Goal: Task Accomplishment & Management: Manage account settings

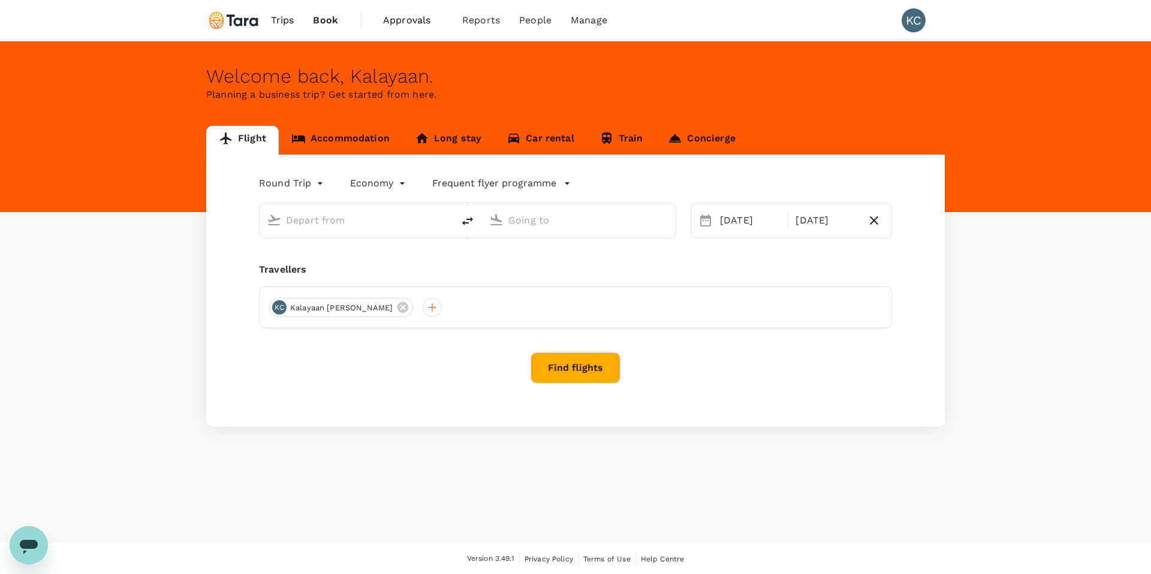
click at [410, 22] on span "Approvals" at bounding box center [413, 20] width 60 height 14
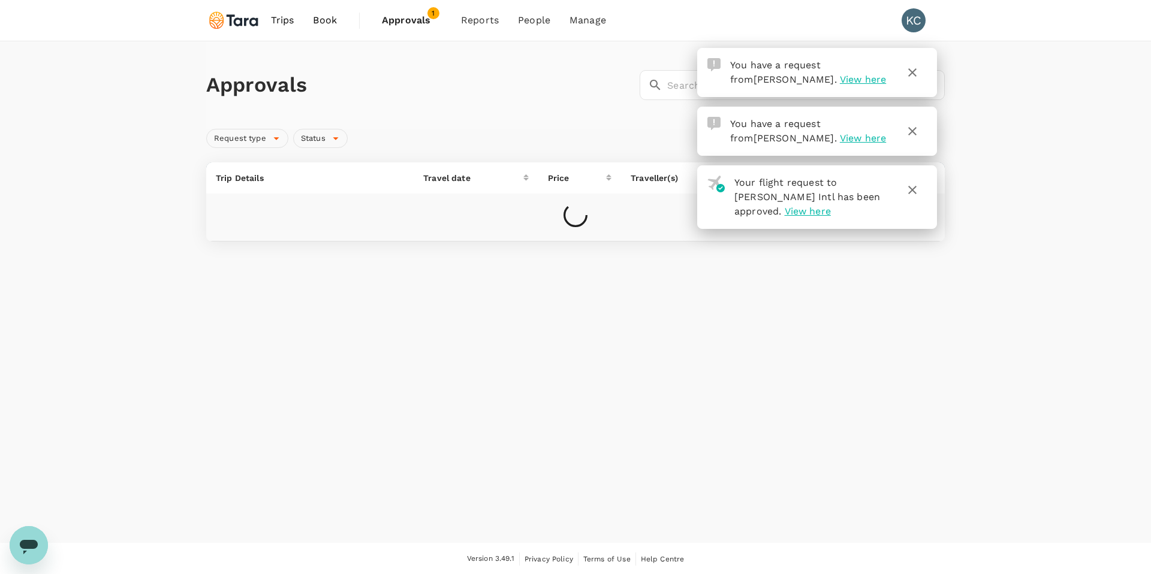
click at [840, 79] on span "View here" at bounding box center [863, 79] width 46 height 11
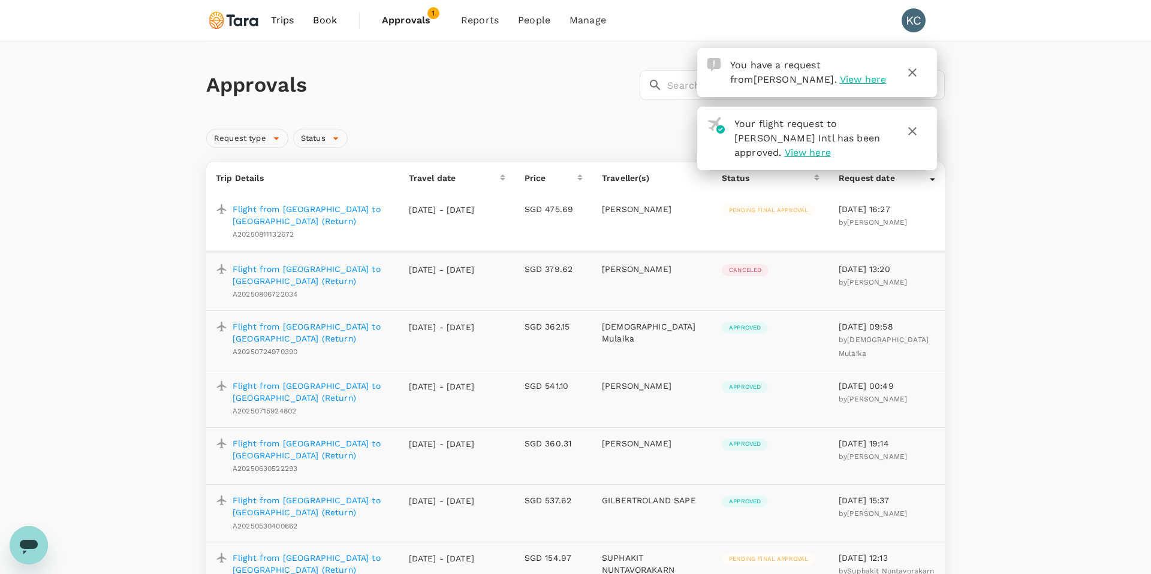
click at [267, 212] on p "Flight from [GEOGRAPHIC_DATA] to [GEOGRAPHIC_DATA] (Return)" at bounding box center [311, 215] width 157 height 24
